Goal: Communication & Community: Answer question/provide support

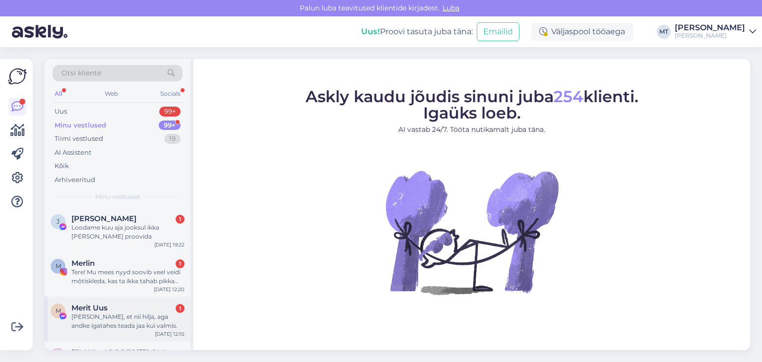
click at [93, 320] on div "[PERSON_NAME], et nii hilja, aga andke igatahes teada jaa kui valmis." at bounding box center [127, 321] width 113 height 18
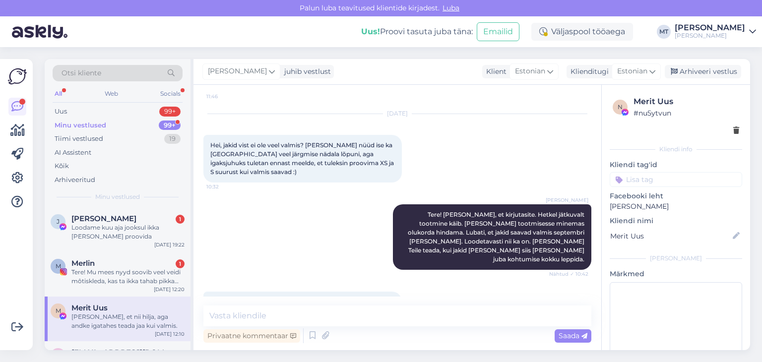
scroll to position [706, 0]
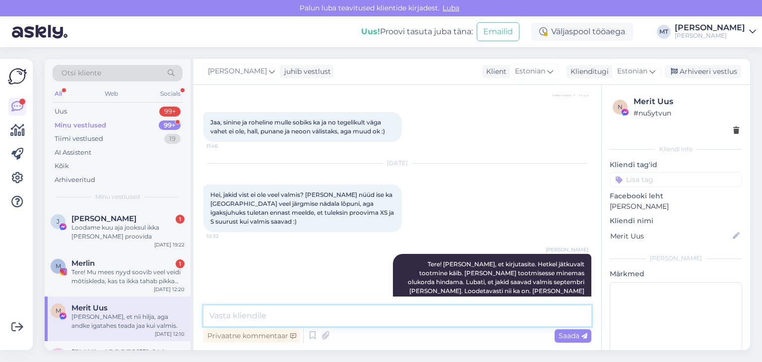
click at [230, 317] on textarea at bounding box center [397, 315] width 388 height 21
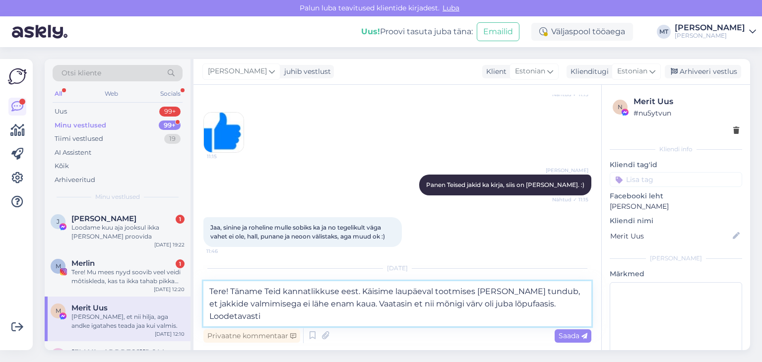
scroll to position [780, 0]
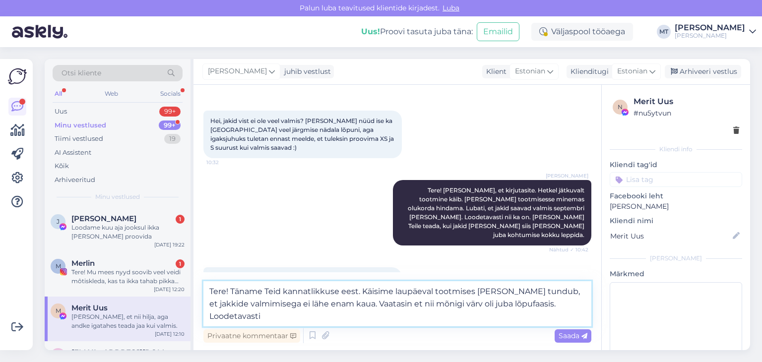
click at [372, 303] on textarea "Tere! Täname Teid kannatlikkuse eest. Käisime laupäeval tootmises [PERSON_NAME]…" at bounding box center [397, 303] width 388 height 45
click at [577, 304] on textarea "Tere! Täname Teid kannatlikkuse eest. Käisime laupäeval tootmises [PERSON_NAME]…" at bounding box center [397, 303] width 388 height 45
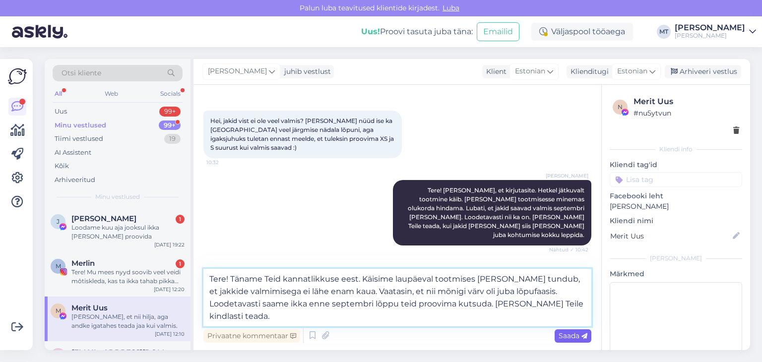
type textarea "Tere! Täname Teid kannatlikkuse eest. Käisime laupäeval tootmises [PERSON_NAME]…"
click at [569, 338] on span "Saada" at bounding box center [572, 335] width 29 height 9
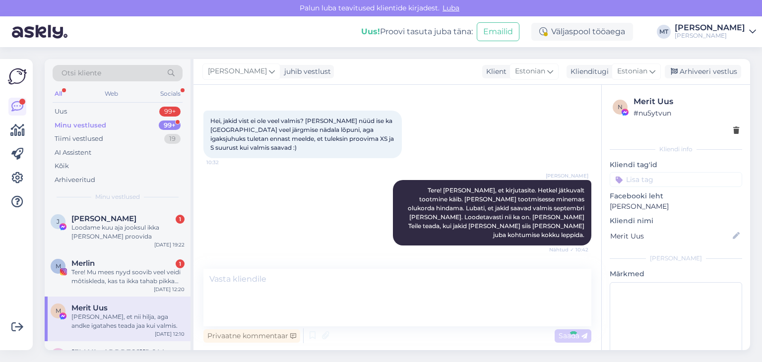
scroll to position [854, 0]
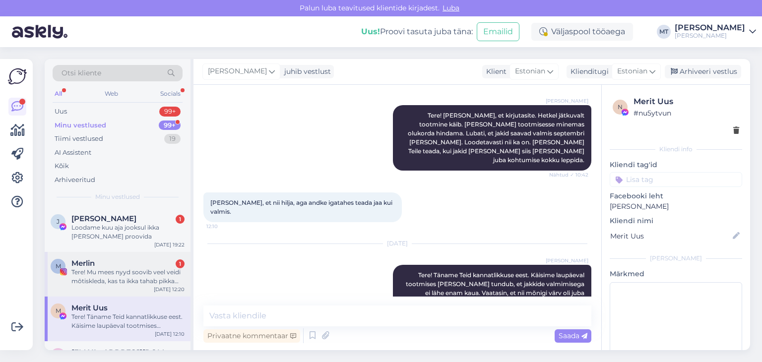
click at [114, 276] on div "Tere! Mu mees nyyd soovib veel veidi môtiskleda, kas ta ikka tahab pikka mantli…" at bounding box center [127, 277] width 113 height 18
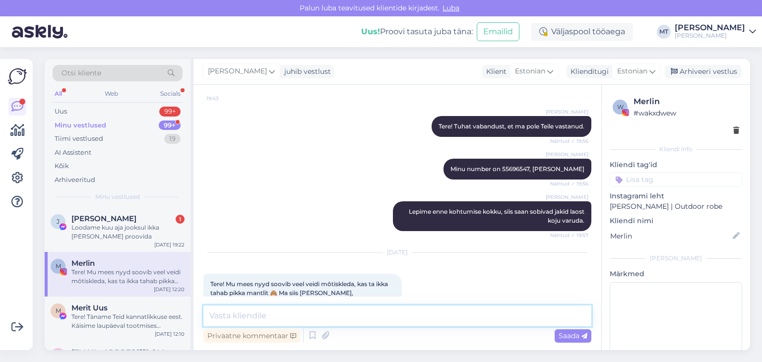
click at [264, 318] on textarea at bounding box center [397, 315] width 388 height 21
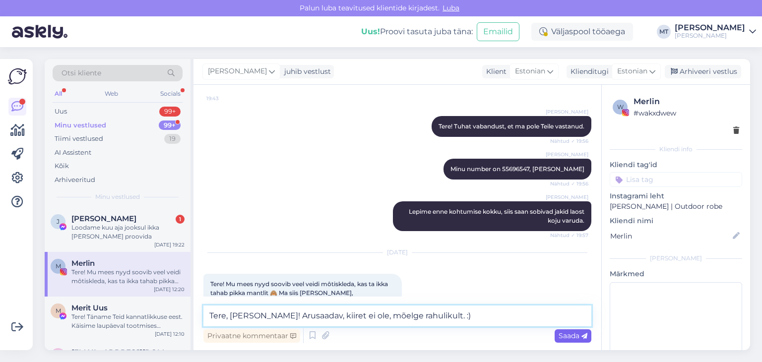
type textarea "Tere, [PERSON_NAME]! Arusaadav, kiiret ei ole, mõelge rahulikult. :)"
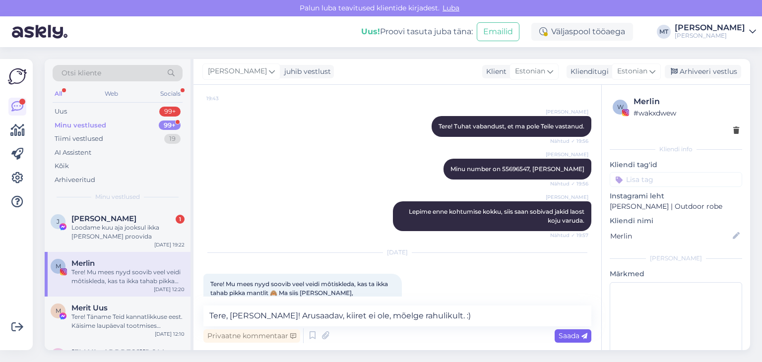
click at [568, 336] on span "Saada" at bounding box center [572, 335] width 29 height 9
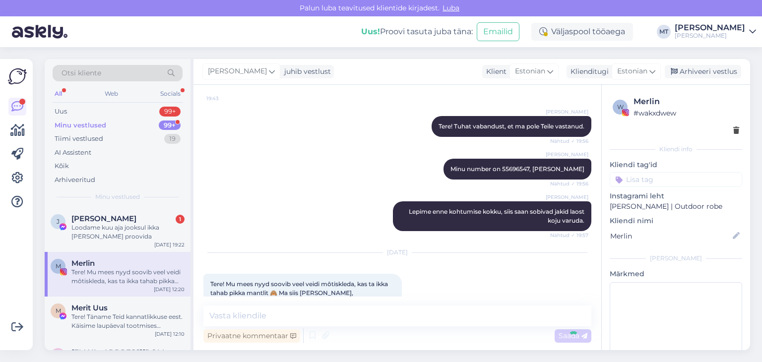
scroll to position [889, 0]
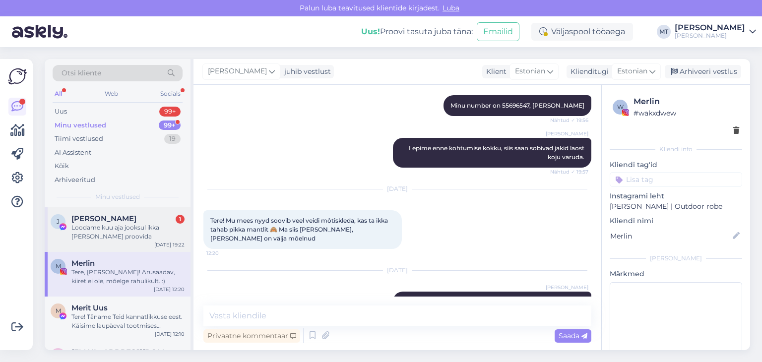
click at [101, 228] on div "Loodame kuu aja jooksul ikka [PERSON_NAME] proovida" at bounding box center [127, 232] width 113 height 18
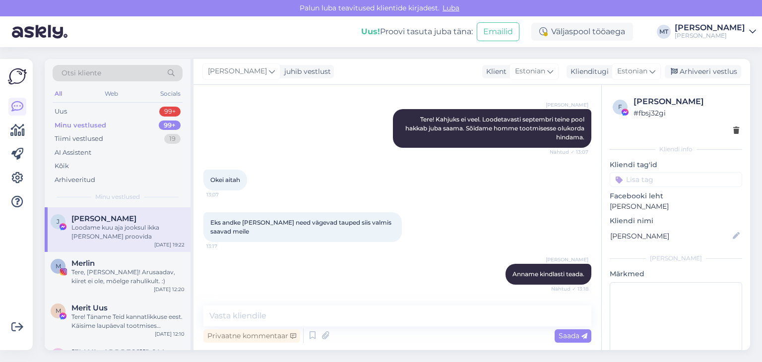
scroll to position [2704, 0]
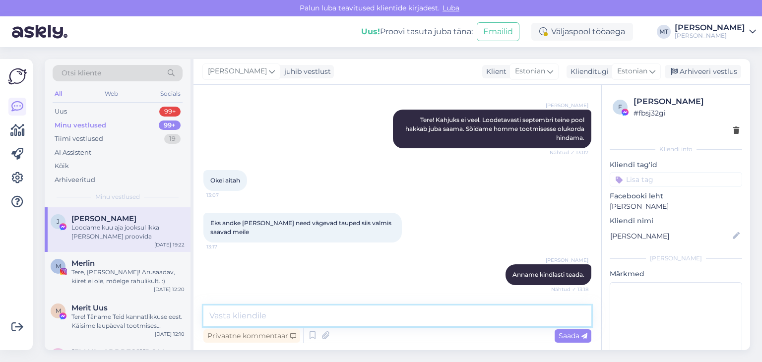
click at [257, 322] on textarea at bounding box center [397, 315] width 388 height 21
type textarea "Loodetavasti, [PERSON_NAME]!"
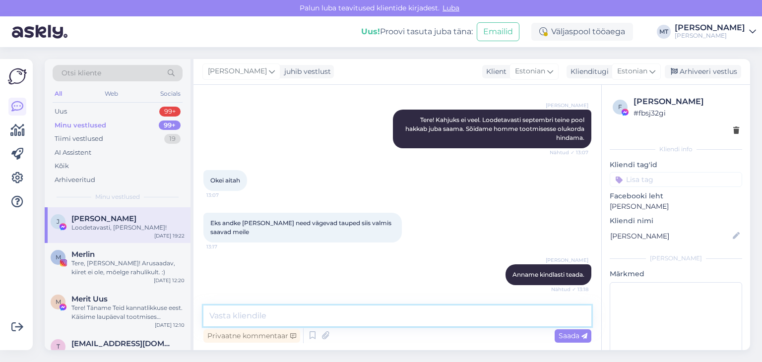
scroll to position [2768, 0]
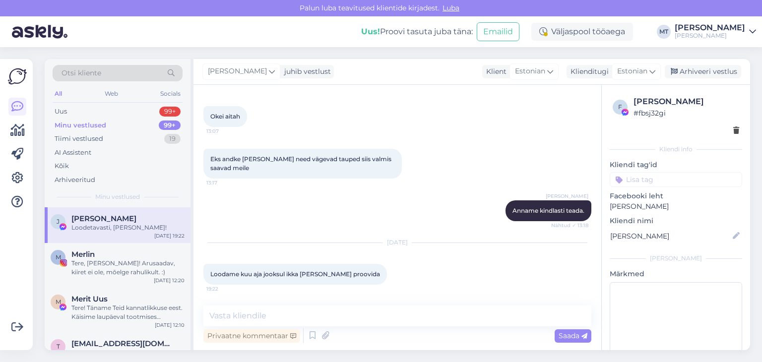
click at [84, 126] on div "Minu vestlused" at bounding box center [81, 126] width 52 height 10
click at [82, 223] on div "Loodetavasti, [PERSON_NAME]!" at bounding box center [127, 227] width 113 height 9
